Goal: Information Seeking & Learning: Learn about a topic

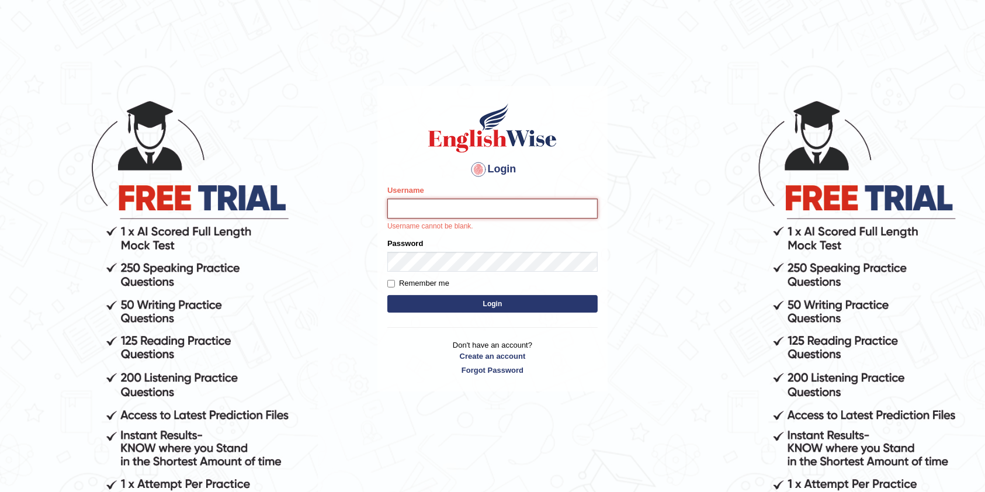
type input "kumar_parramatta"
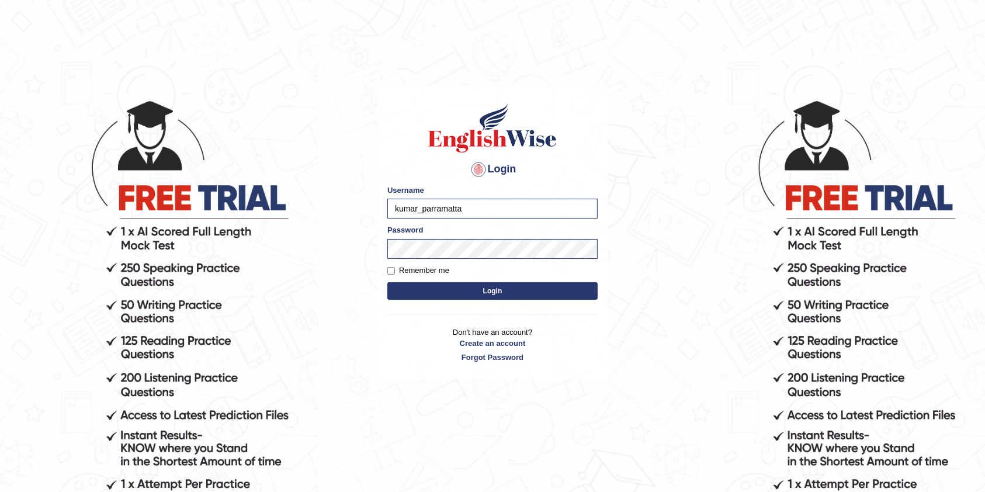
click at [486, 286] on button "Login" at bounding box center [492, 291] width 210 height 18
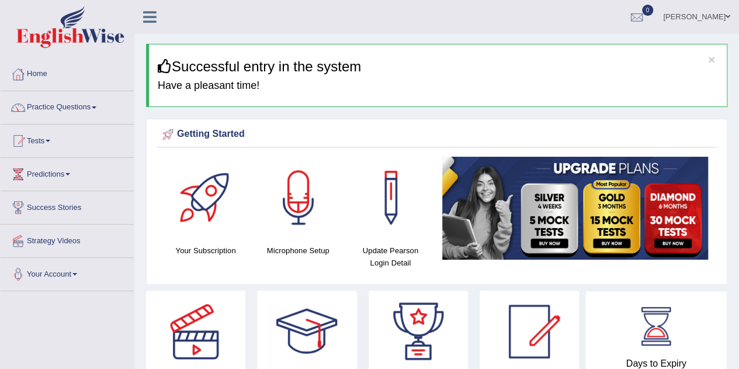
drag, startPoint x: 0, startPoint y: 0, endPoint x: 61, endPoint y: 322, distance: 328.1
click at [96, 106] on span at bounding box center [94, 107] width 5 height 2
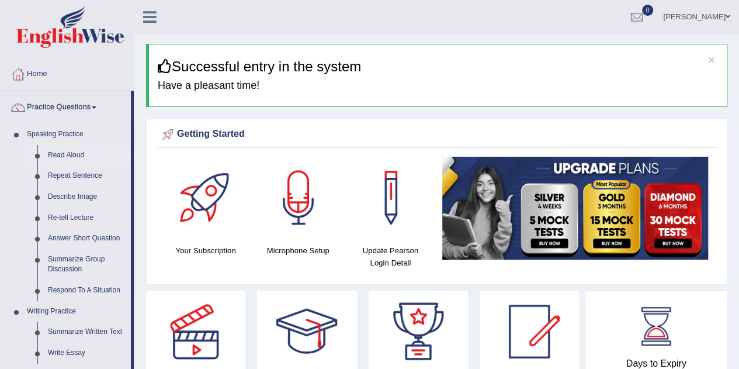
click at [58, 151] on link "Read Aloud" at bounding box center [87, 155] width 88 height 21
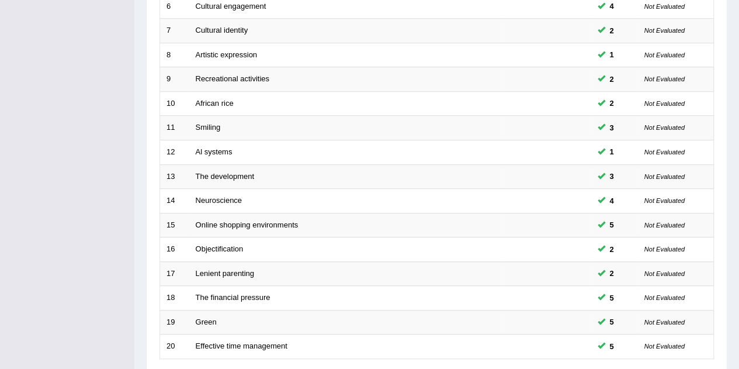
scroll to position [399, 0]
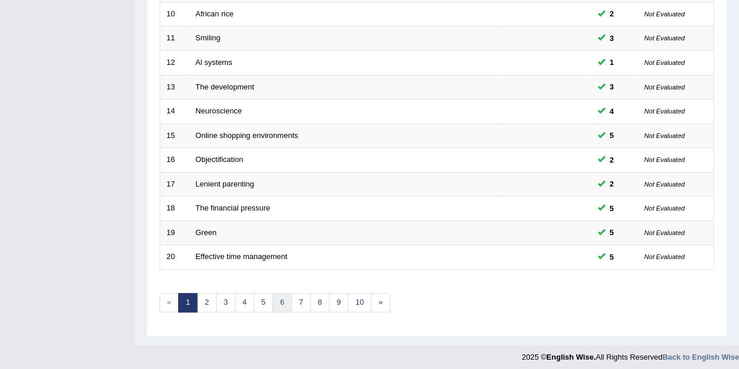
click at [276, 296] on link "6" at bounding box center [281, 302] width 19 height 19
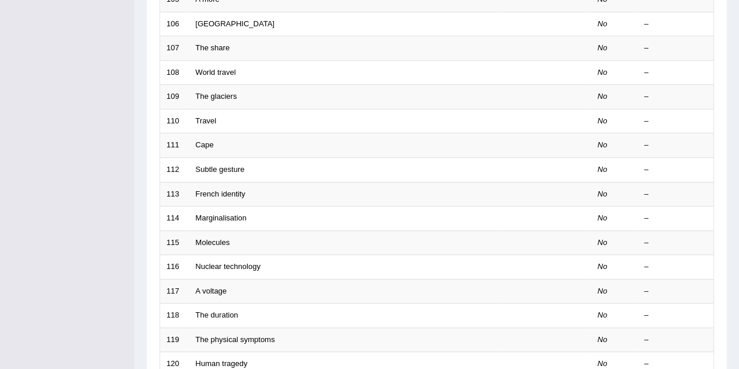
scroll to position [399, 0]
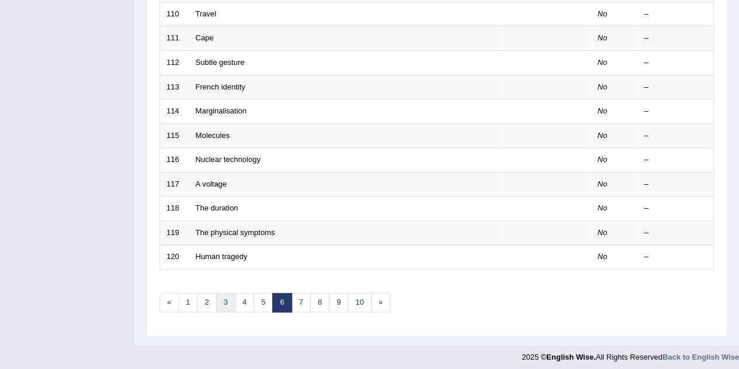
click at [224, 296] on link "3" at bounding box center [225, 302] width 19 height 19
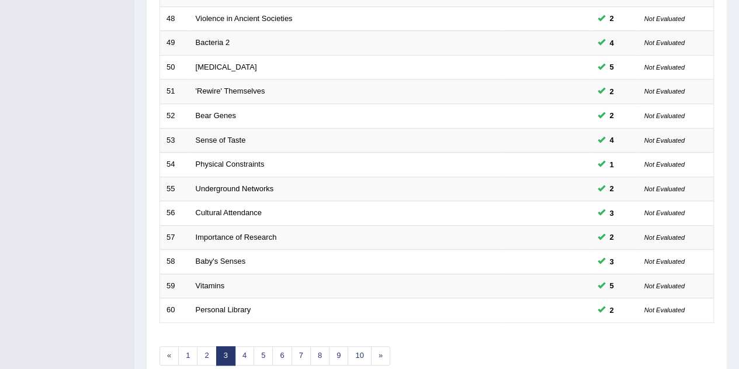
scroll to position [399, 0]
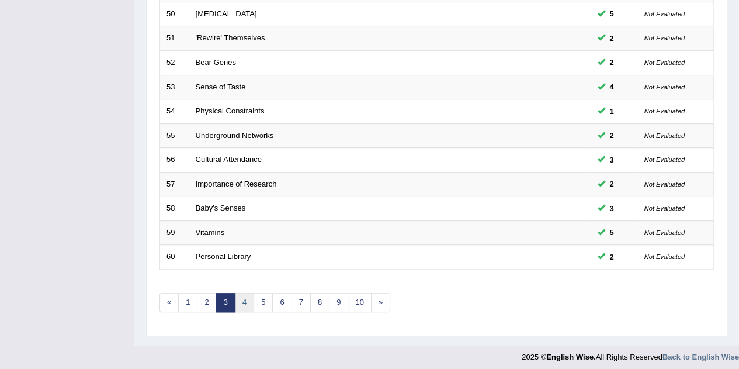
click at [244, 294] on link "4" at bounding box center [244, 302] width 19 height 19
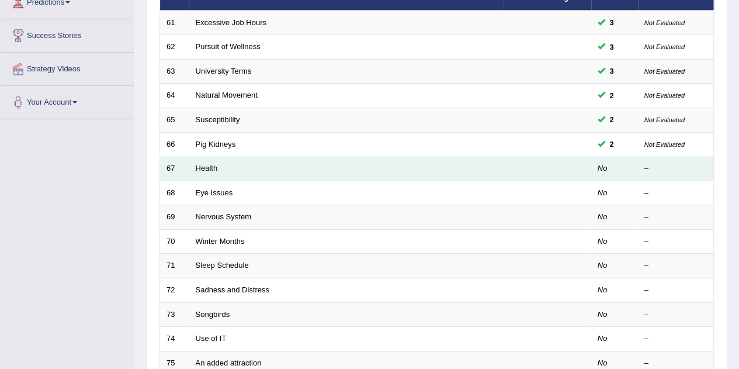
scroll to position [175, 0]
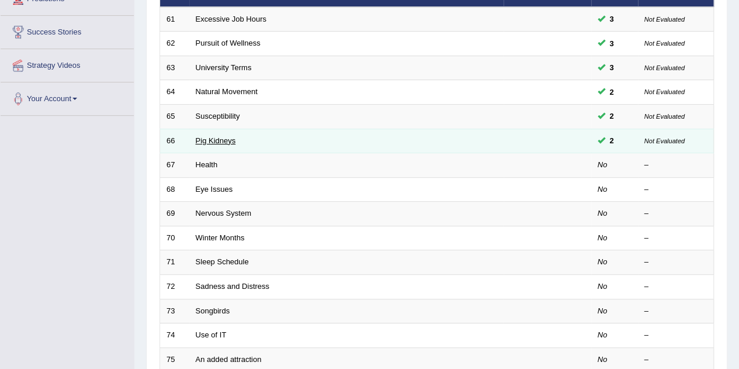
click at [223, 138] on link "Pig Kidneys" at bounding box center [216, 140] width 40 height 9
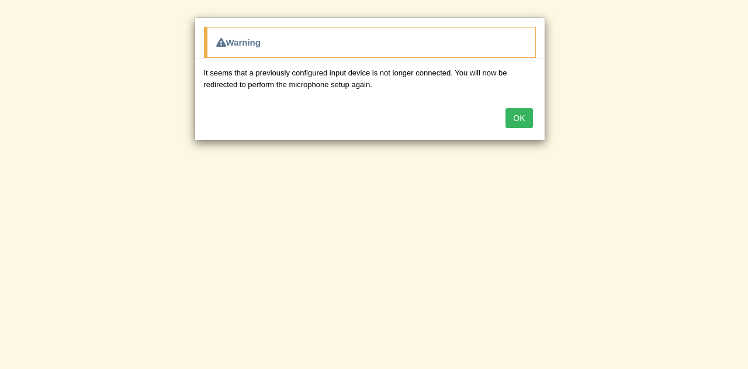
click at [523, 113] on button "OK" at bounding box center [518, 118] width 27 height 20
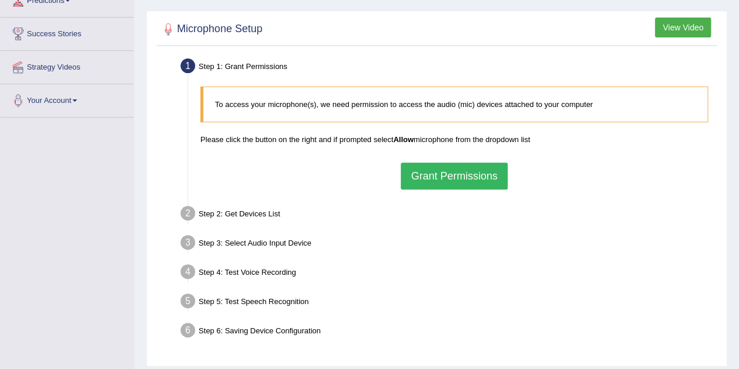
scroll to position [175, 0]
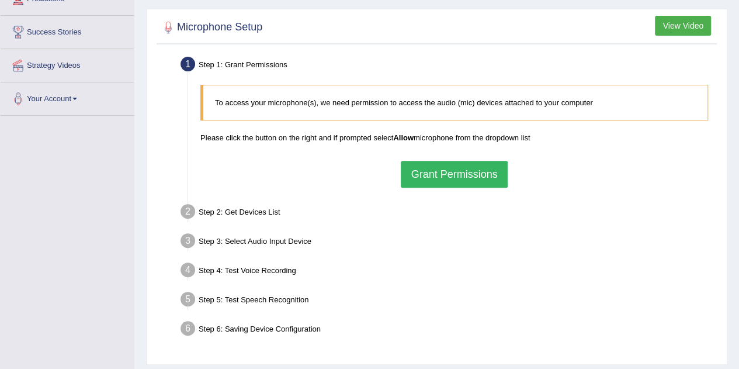
click at [440, 169] on button "Grant Permissions" at bounding box center [454, 174] width 106 height 27
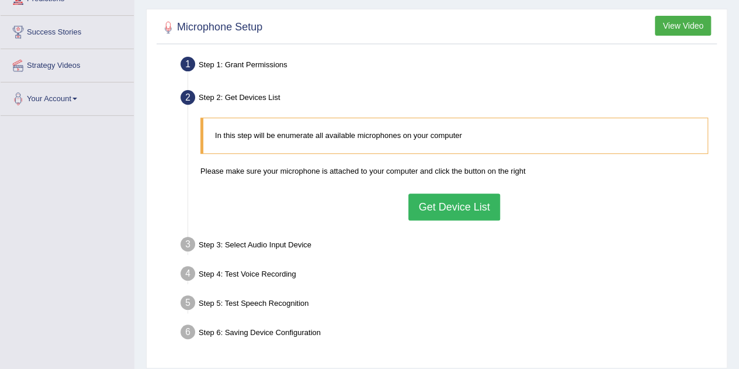
click at [443, 201] on button "Get Device List" at bounding box center [453, 206] width 91 height 27
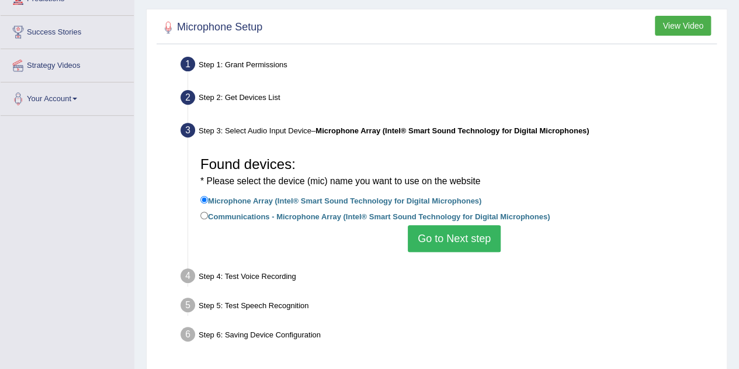
click at [442, 237] on button "Go to Next step" at bounding box center [454, 238] width 93 height 27
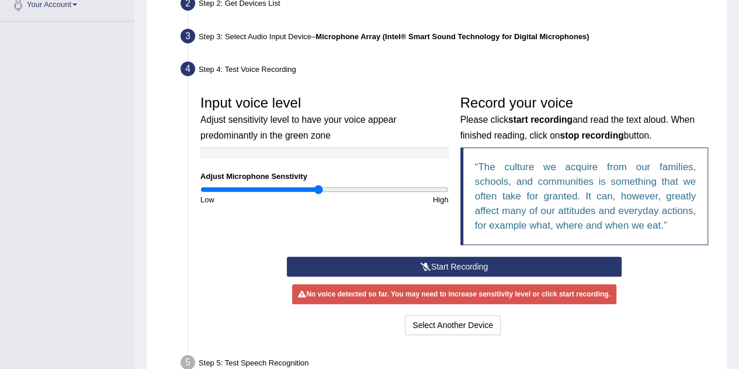
scroll to position [350, 0]
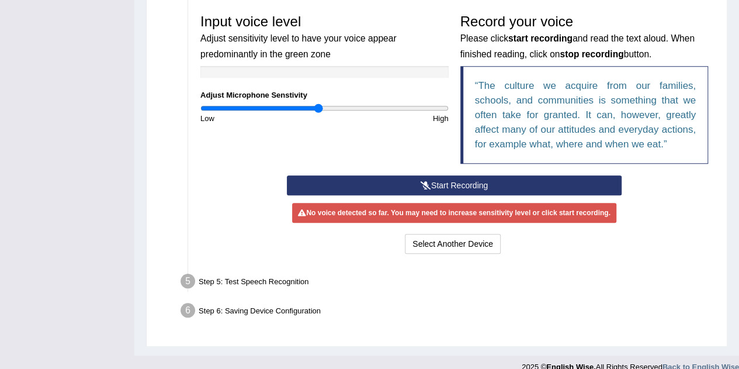
click at [447, 182] on button "Start Recording" at bounding box center [454, 185] width 335 height 20
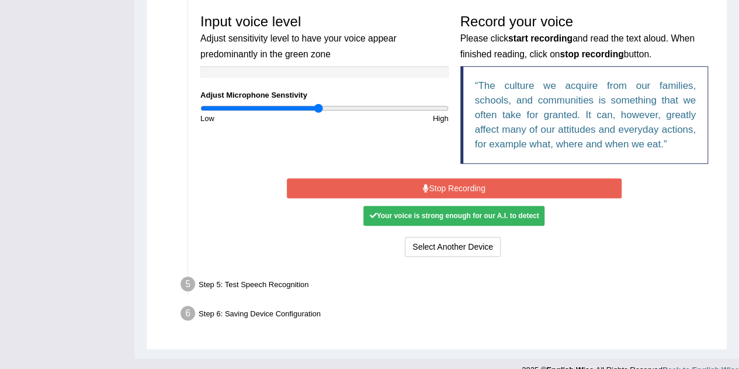
click at [456, 185] on button "Stop Recording" at bounding box center [454, 188] width 335 height 20
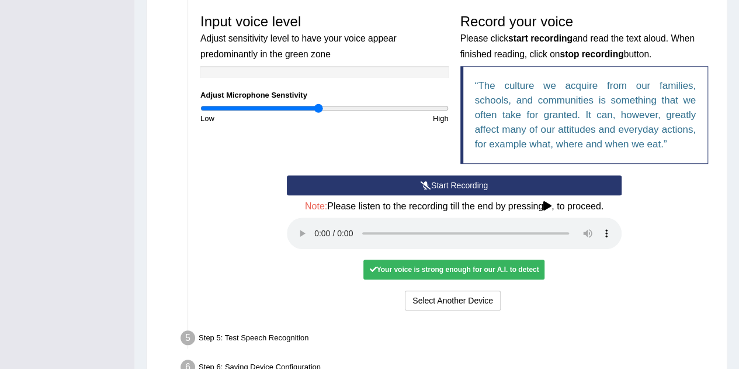
click at [449, 265] on div "Your voice is strong enough for our A.I. to detect" at bounding box center [453, 269] width 181 height 20
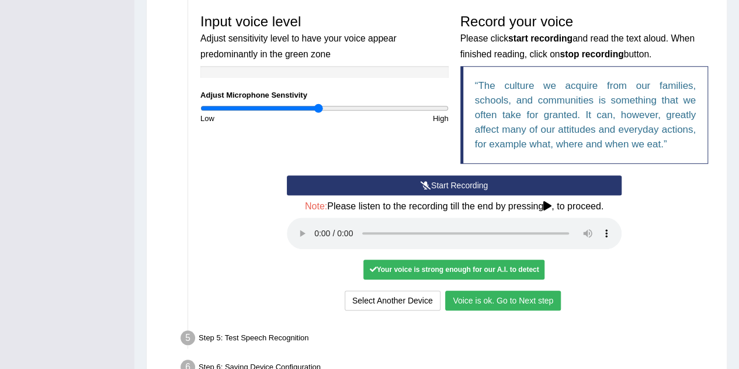
click at [523, 299] on button "Voice is ok. Go to Next step" at bounding box center [503, 300] width 116 height 20
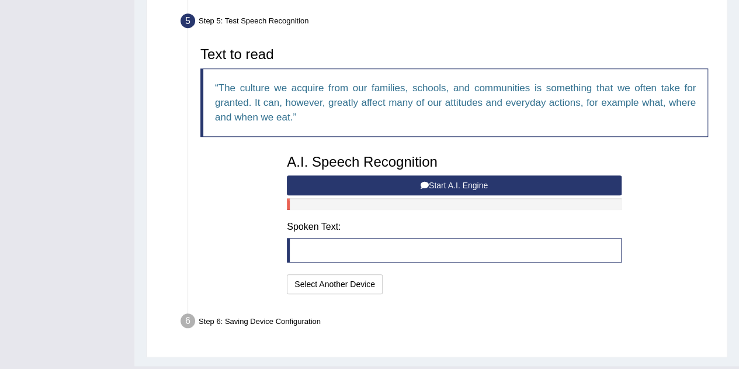
click at [462, 182] on button "Start A.I. Engine" at bounding box center [454, 185] width 335 height 20
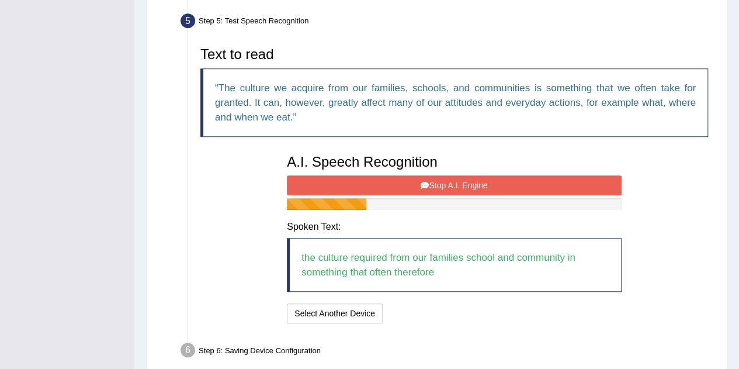
click at [454, 179] on button "Stop A.I. Engine" at bounding box center [454, 185] width 335 height 20
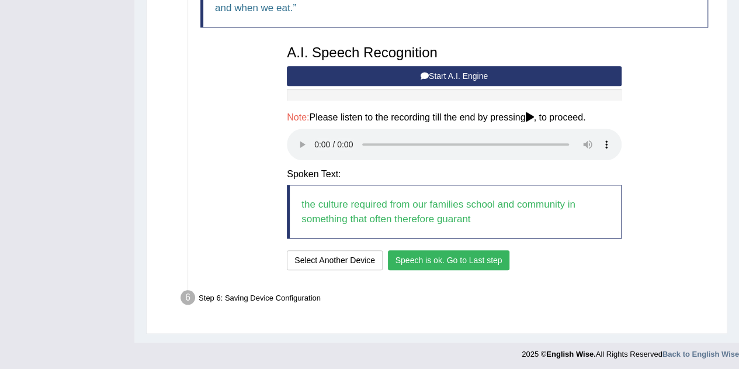
click at [453, 262] on button "Speech is ok. Go to Last step" at bounding box center [449, 260] width 122 height 20
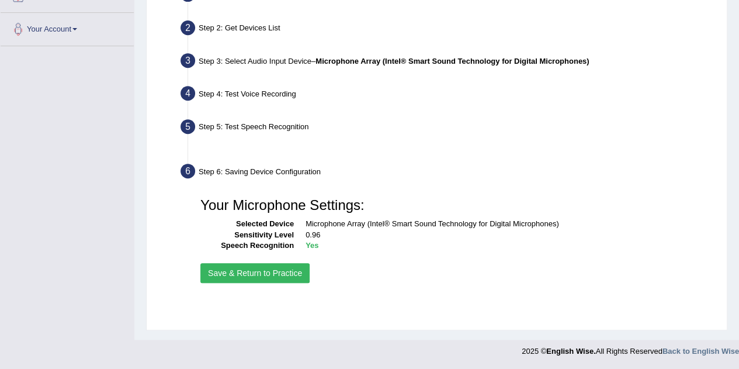
scroll to position [244, 0]
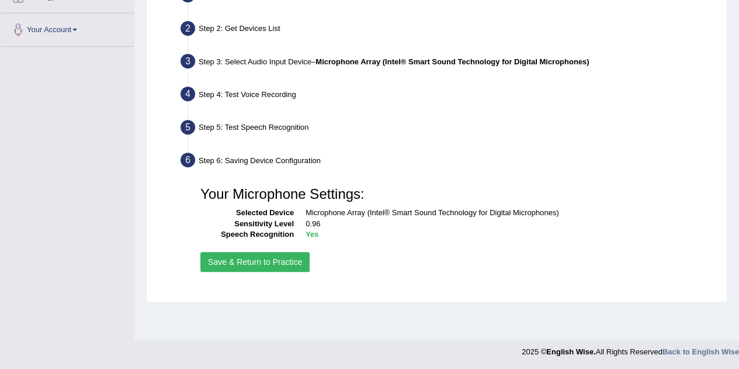
click at [279, 258] on button "Save & Return to Practice" at bounding box center [254, 262] width 109 height 20
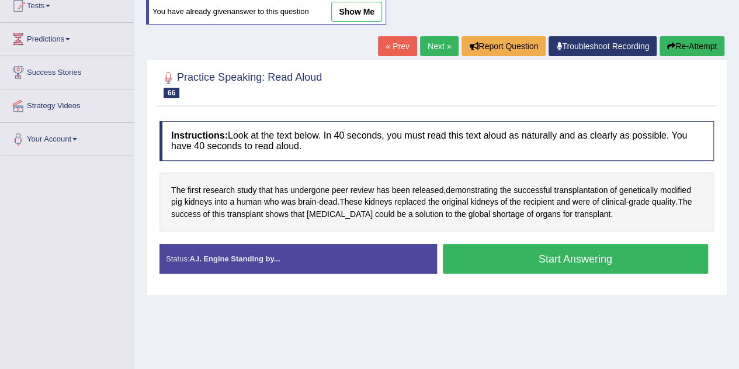
scroll to position [117, 0]
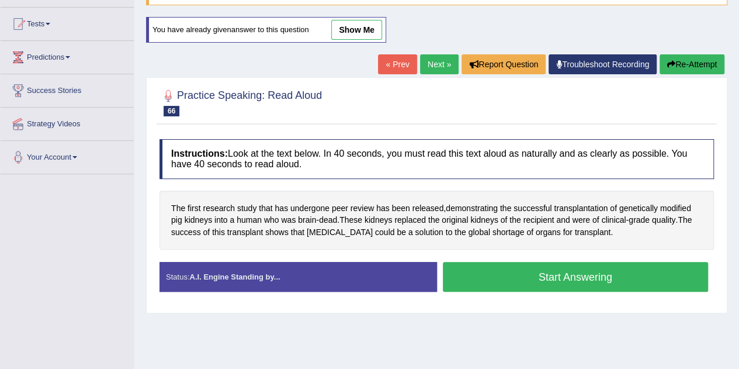
click at [440, 67] on link "Next »" at bounding box center [439, 64] width 39 height 20
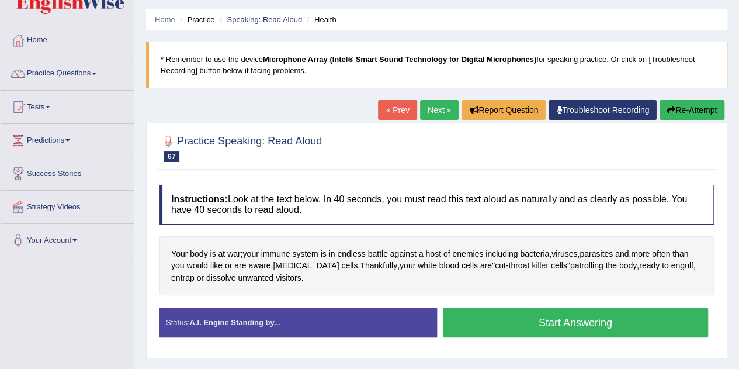
scroll to position [58, 0]
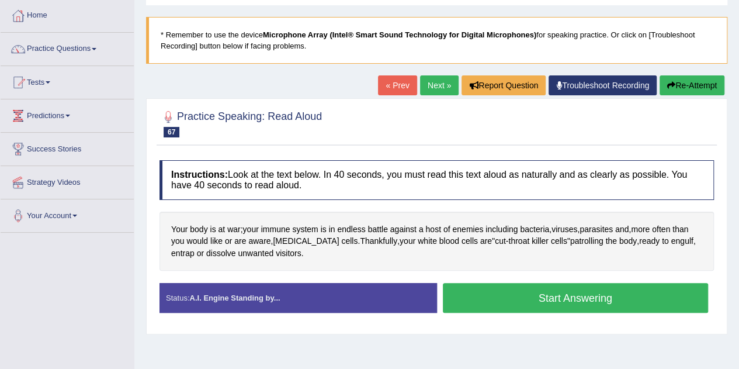
click at [530, 295] on button "Start Answering" at bounding box center [576, 298] width 266 height 30
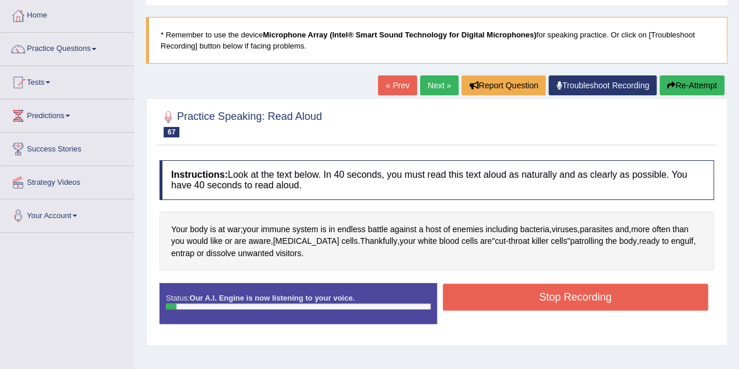
click at [563, 296] on button "Stop Recording" at bounding box center [576, 296] width 266 height 27
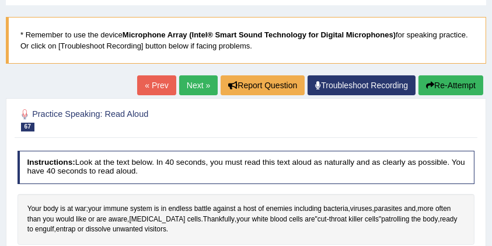
drag, startPoint x: 655, startPoint y: 39, endPoint x: 263, endPoint y: 119, distance: 400.0
click at [263, 119] on h2 "Practice Speaking: Read Aloud 67 Health" at bounding box center [160, 119] width 284 height 25
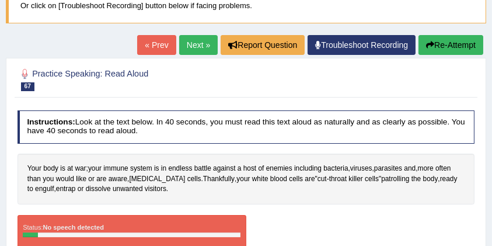
scroll to position [98, 0]
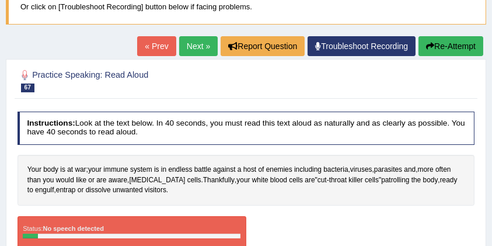
click at [437, 48] on button "Re-Attempt" at bounding box center [451, 46] width 65 height 20
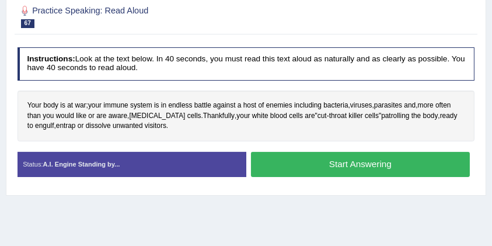
click at [335, 158] on button "Start Answering" at bounding box center [360, 164] width 219 height 25
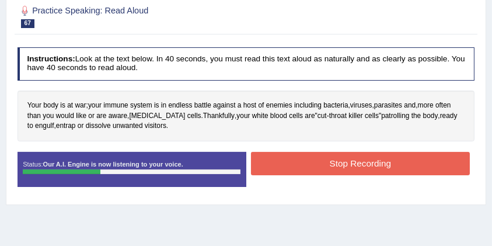
click at [337, 158] on button "Stop Recording" at bounding box center [360, 163] width 219 height 23
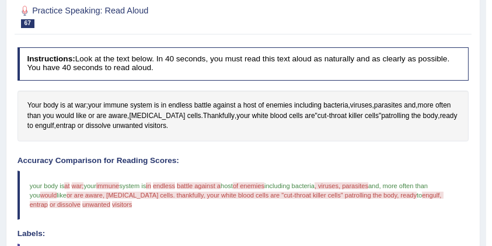
scroll to position [123, 0]
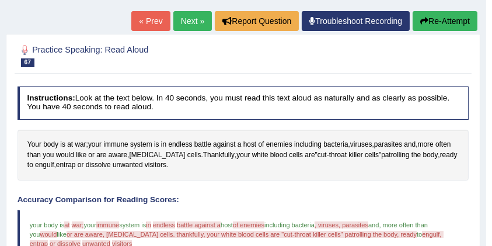
click at [182, 19] on link "Next »" at bounding box center [192, 21] width 39 height 20
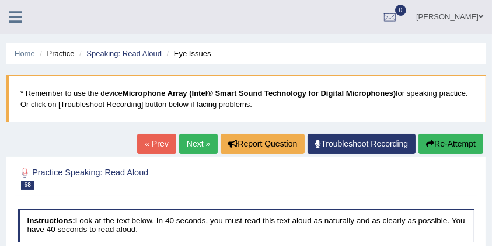
click at [147, 142] on link "« Prev" at bounding box center [156, 144] width 39 height 20
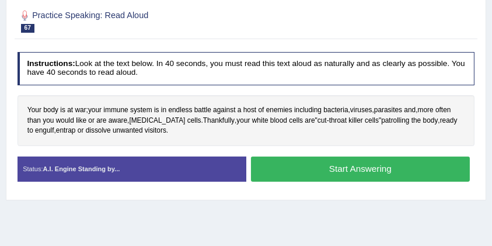
click at [330, 164] on button "Start Answering" at bounding box center [360, 169] width 219 height 25
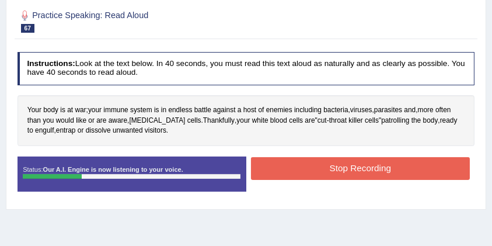
scroll to position [108, 0]
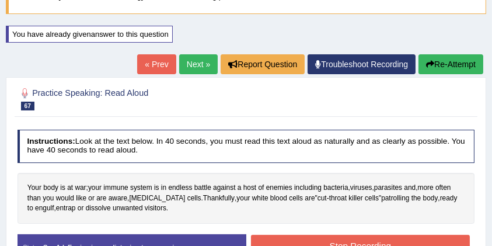
click at [445, 68] on button "Re-Attempt" at bounding box center [451, 64] width 65 height 20
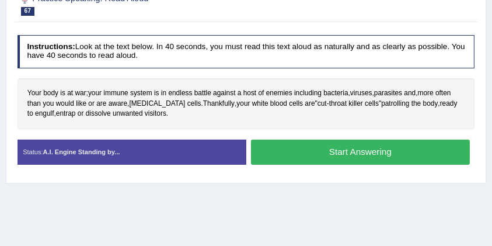
click at [352, 155] on button "Start Answering" at bounding box center [360, 152] width 219 height 25
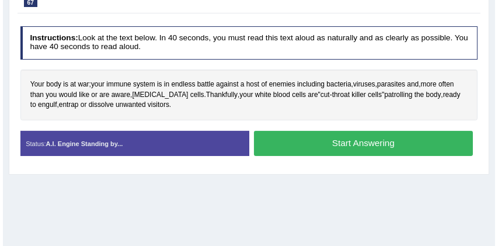
scroll to position [203, 0]
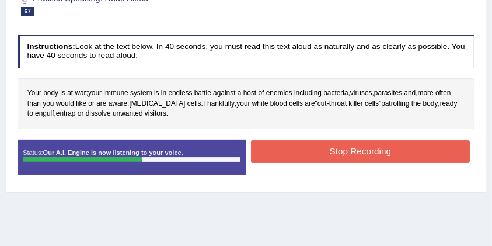
click at [353, 155] on button "Stop Recording" at bounding box center [360, 151] width 219 height 23
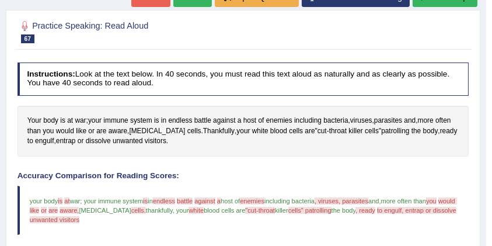
scroll to position [164, 0]
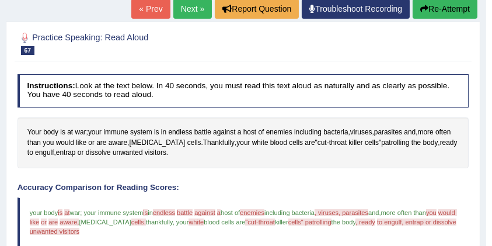
click at [450, 11] on button "Re-Attempt" at bounding box center [445, 9] width 65 height 20
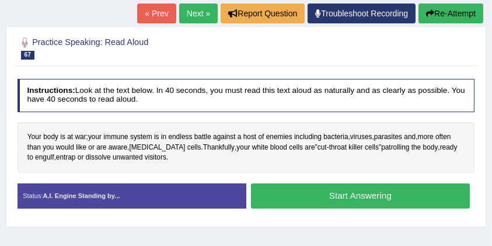
click at [365, 195] on button "Start Answering" at bounding box center [360, 195] width 219 height 25
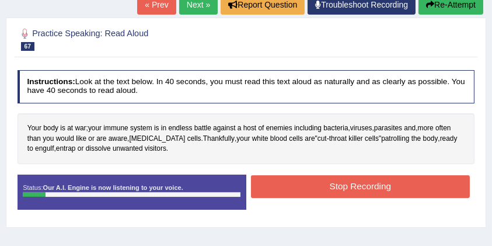
click at [360, 182] on button "Stop Recording" at bounding box center [360, 186] width 219 height 23
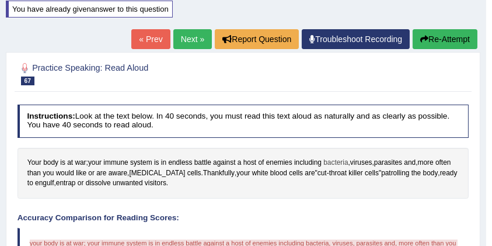
scroll to position [128, 0]
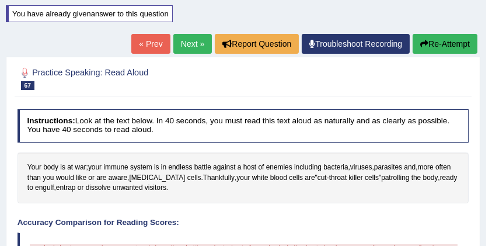
click at [183, 46] on link "Next »" at bounding box center [192, 44] width 39 height 20
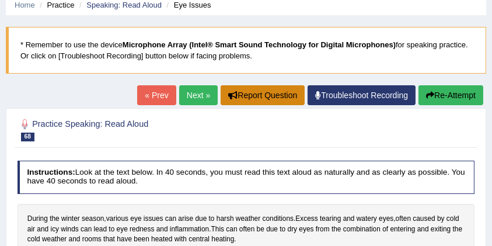
scroll to position [117, 0]
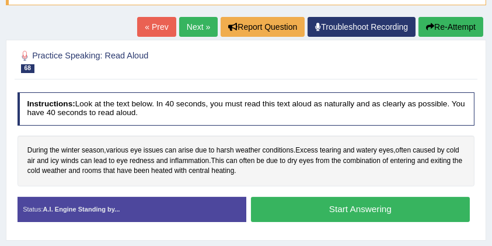
click at [332, 207] on button "Start Answering" at bounding box center [360, 209] width 219 height 25
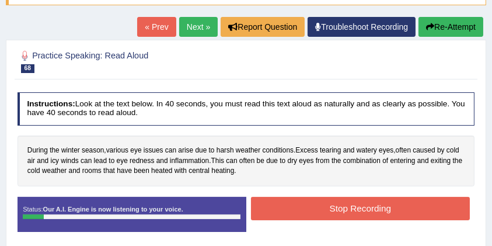
click at [333, 207] on button "Stop Recording" at bounding box center [360, 208] width 219 height 23
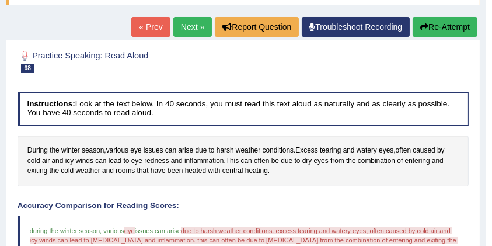
click at [192, 27] on link "Next »" at bounding box center [192, 27] width 39 height 20
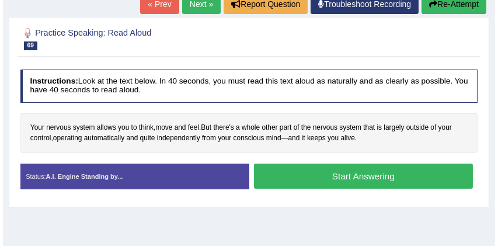
scroll to position [155, 0]
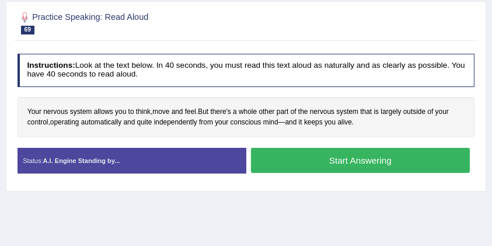
click at [323, 161] on button "Start Answering" at bounding box center [360, 160] width 219 height 25
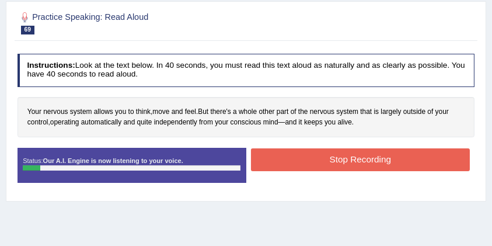
click at [323, 160] on button "Stop Recording" at bounding box center [360, 159] width 219 height 23
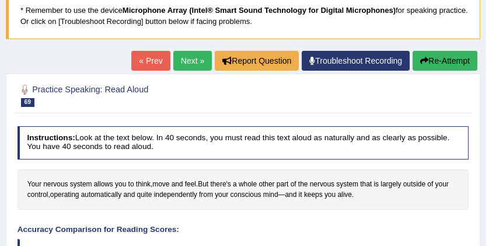
scroll to position [0, 0]
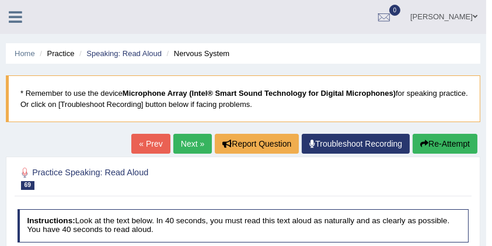
click at [189, 145] on link "Next »" at bounding box center [192, 144] width 39 height 20
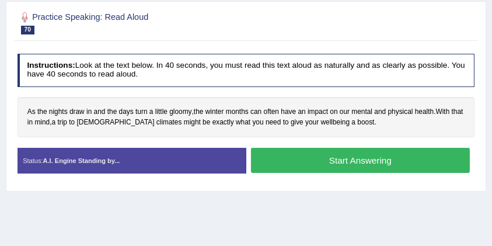
click at [346, 158] on button "Start Answering" at bounding box center [360, 160] width 219 height 25
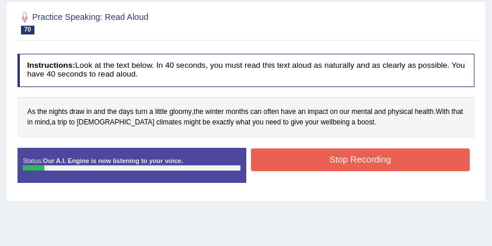
click at [346, 158] on button "Stop Recording" at bounding box center [360, 159] width 219 height 23
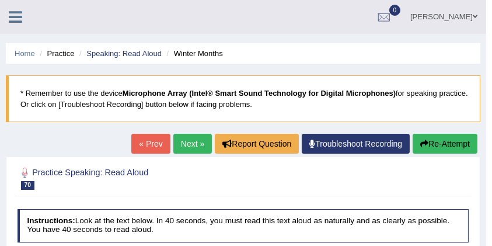
click at [191, 141] on link "Next »" at bounding box center [192, 144] width 39 height 20
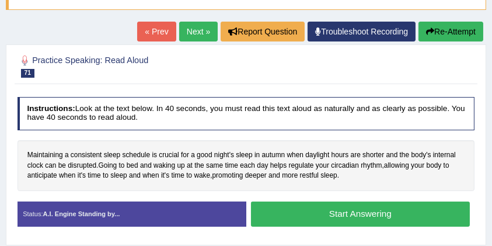
scroll to position [117, 0]
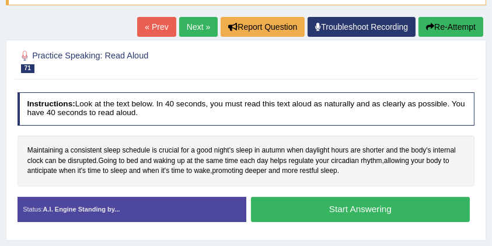
click at [313, 206] on button "Start Answering" at bounding box center [360, 209] width 219 height 25
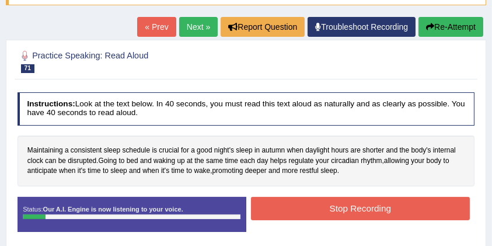
click at [314, 207] on button "Stop Recording" at bounding box center [360, 208] width 219 height 23
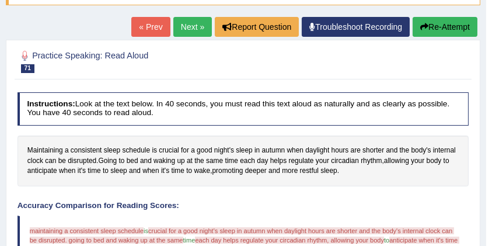
click at [196, 29] on link "Next »" at bounding box center [192, 27] width 39 height 20
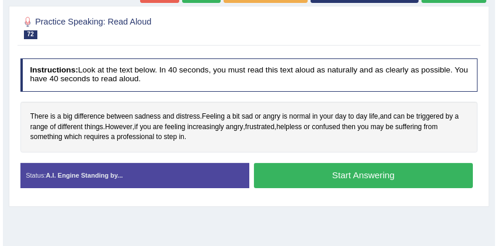
scroll to position [155, 0]
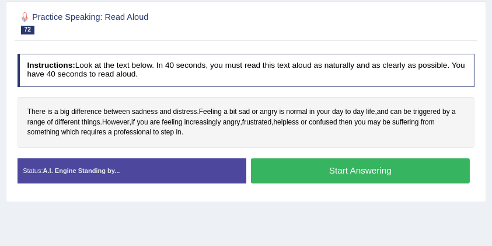
click at [322, 164] on button "Start Answering" at bounding box center [360, 170] width 219 height 25
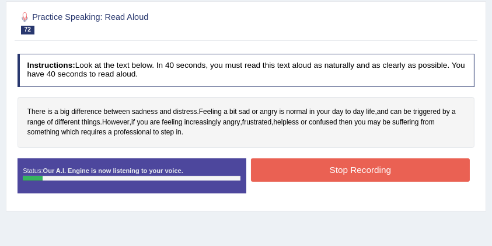
click at [322, 164] on button "Stop Recording" at bounding box center [360, 169] width 219 height 23
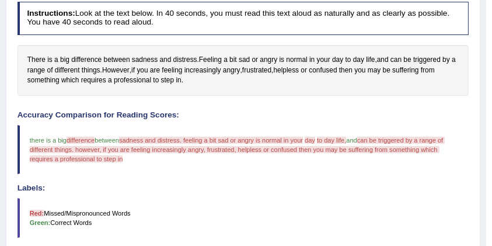
scroll to position [311, 0]
